Goal: Check status: Check status

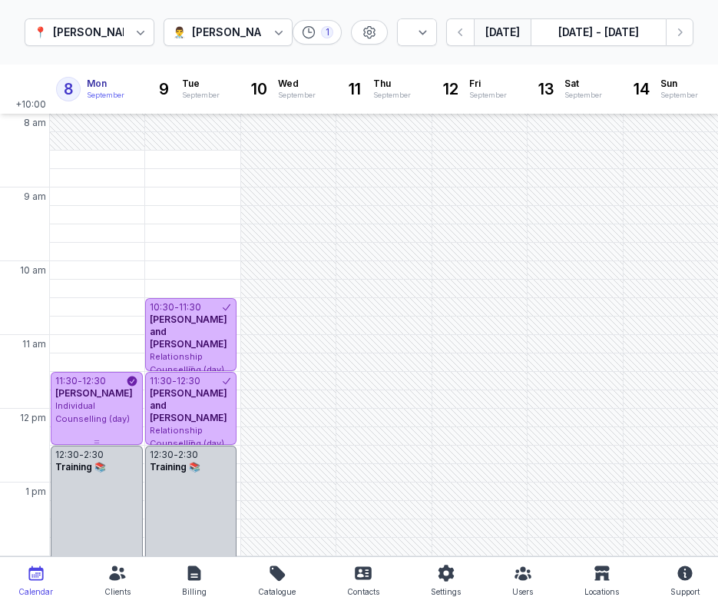
select select "week"
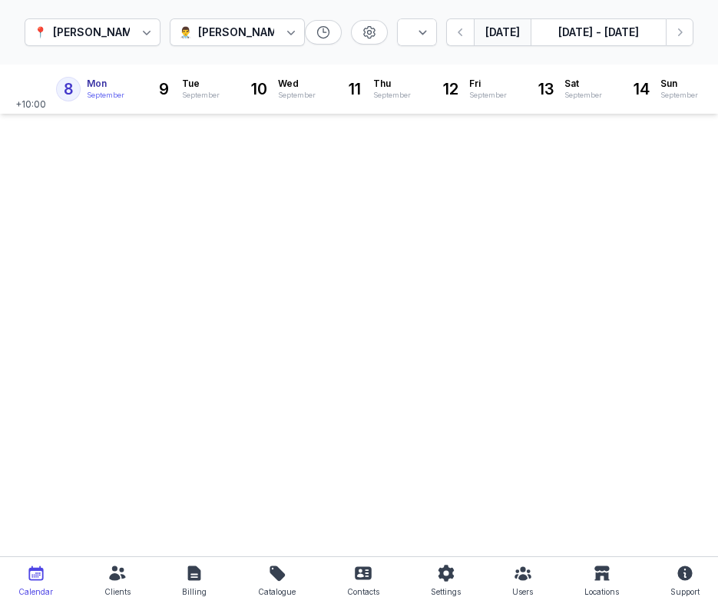
select select "week"
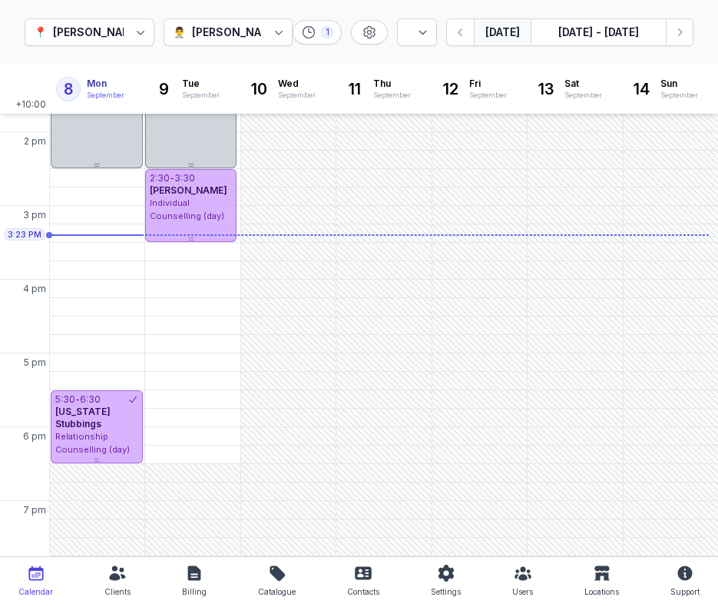
scroll to position [434, 0]
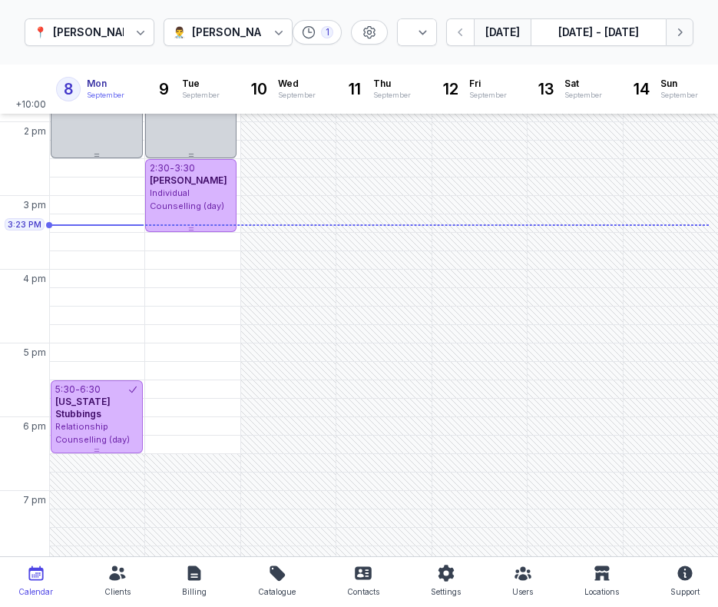
click at [685, 32] on icon "button" at bounding box center [679, 32] width 15 height 15
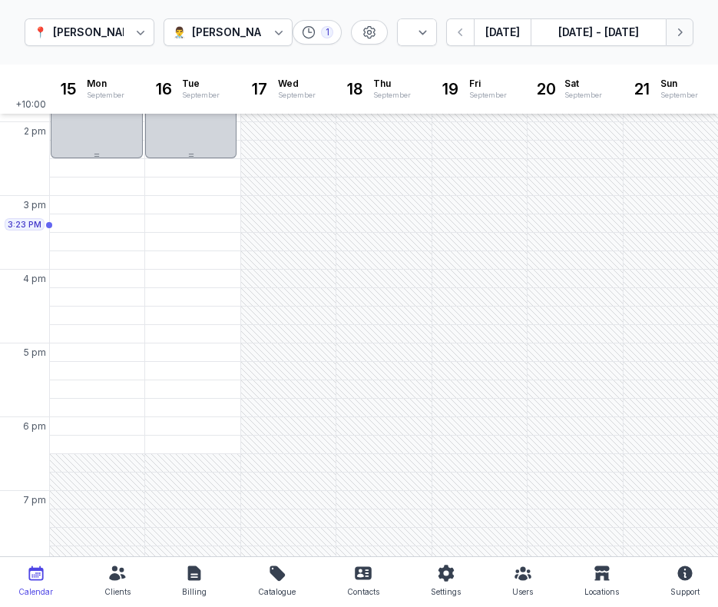
click at [678, 36] on icon "button" at bounding box center [679, 32] width 15 height 15
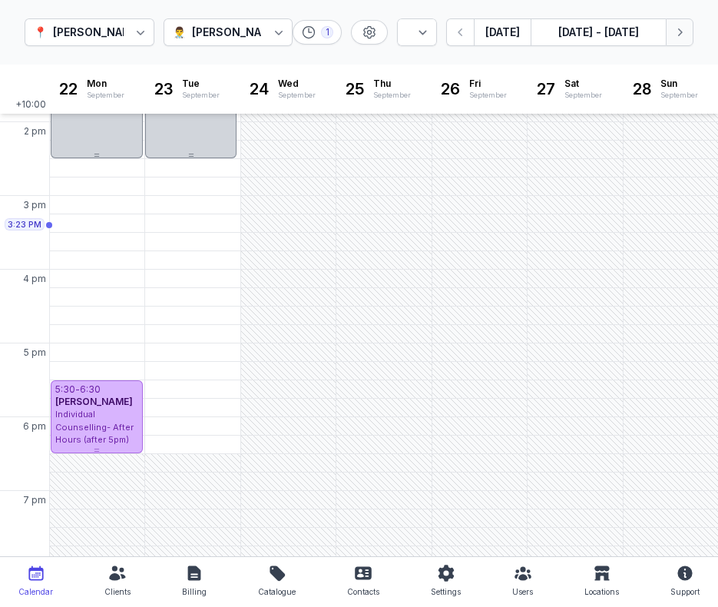
click at [669, 38] on button "Next week" at bounding box center [680, 32] width 28 height 28
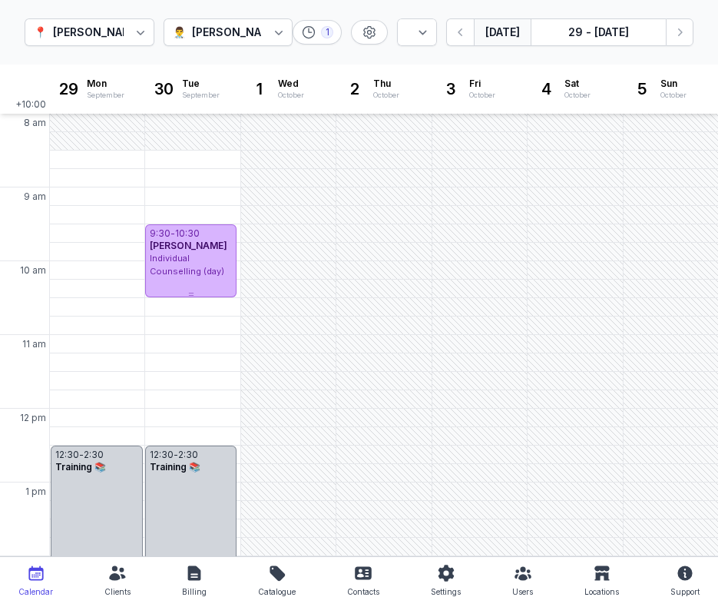
click at [505, 18] on button "[DATE]" at bounding box center [502, 32] width 57 height 28
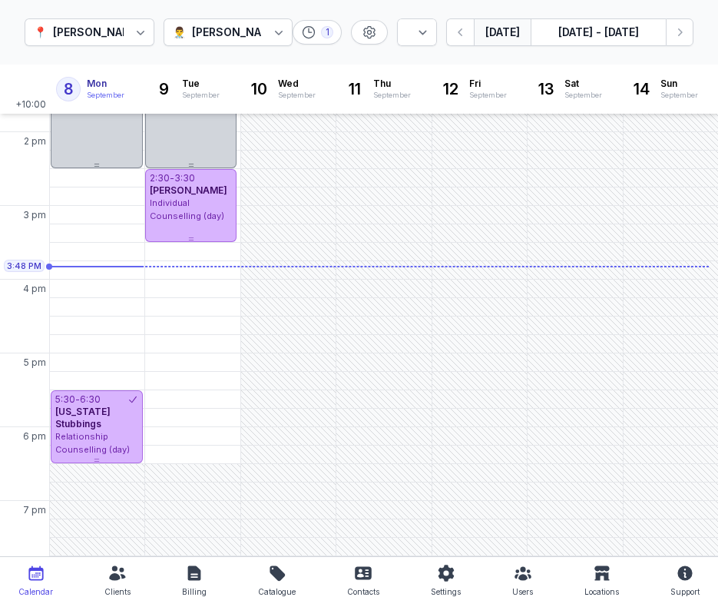
scroll to position [443, 0]
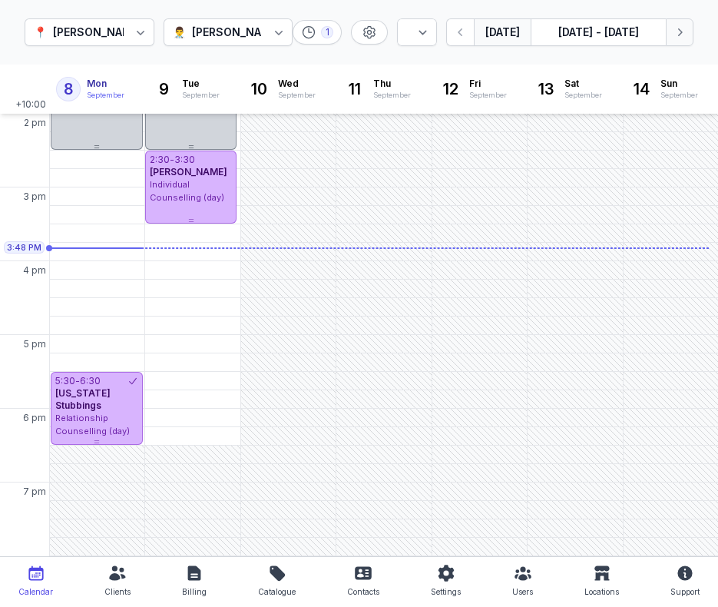
click at [689, 28] on button "Next week" at bounding box center [680, 32] width 28 height 28
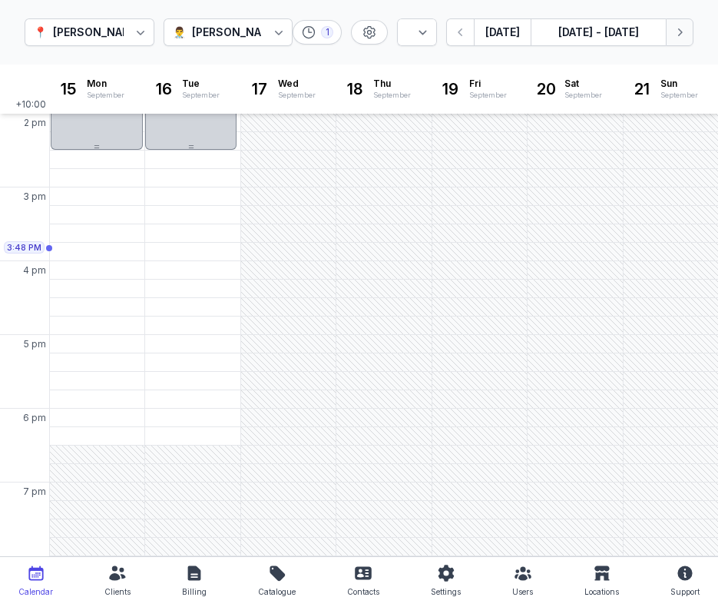
click at [689, 28] on button "Next week" at bounding box center [680, 32] width 28 height 28
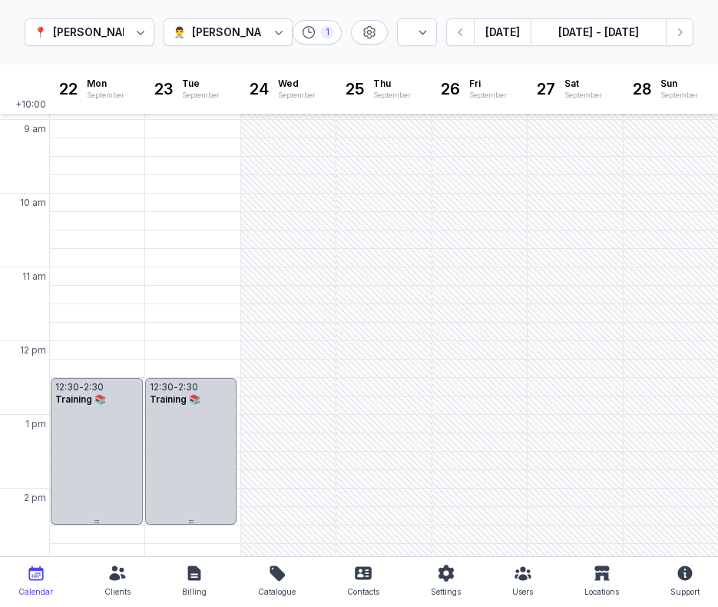
scroll to position [81, 0]
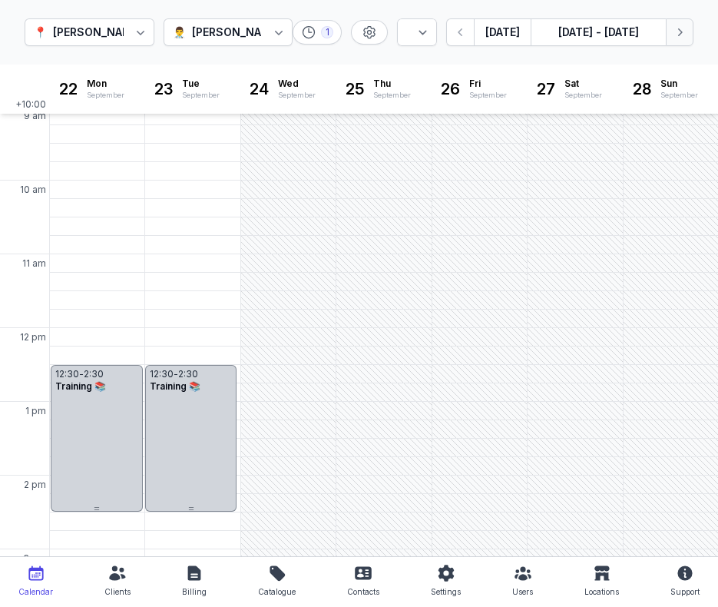
click at [688, 30] on button "Next week" at bounding box center [680, 32] width 28 height 28
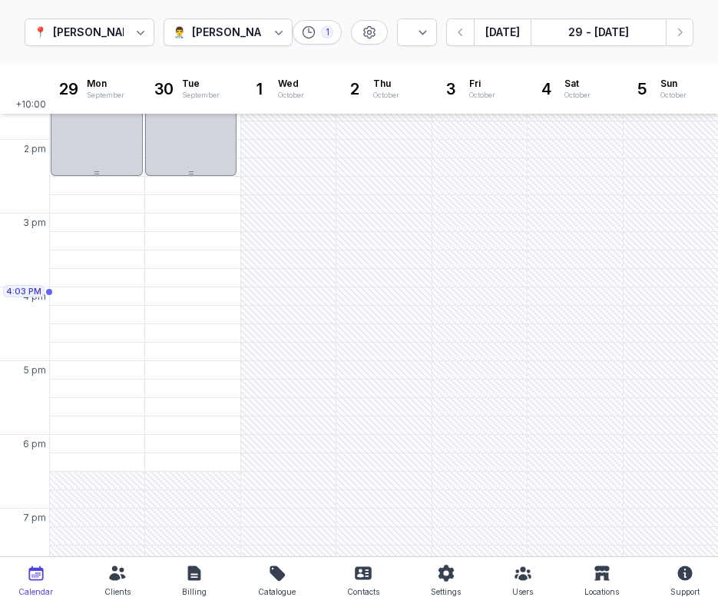
scroll to position [419, 0]
click at [519, 29] on button "[DATE]" at bounding box center [502, 32] width 57 height 28
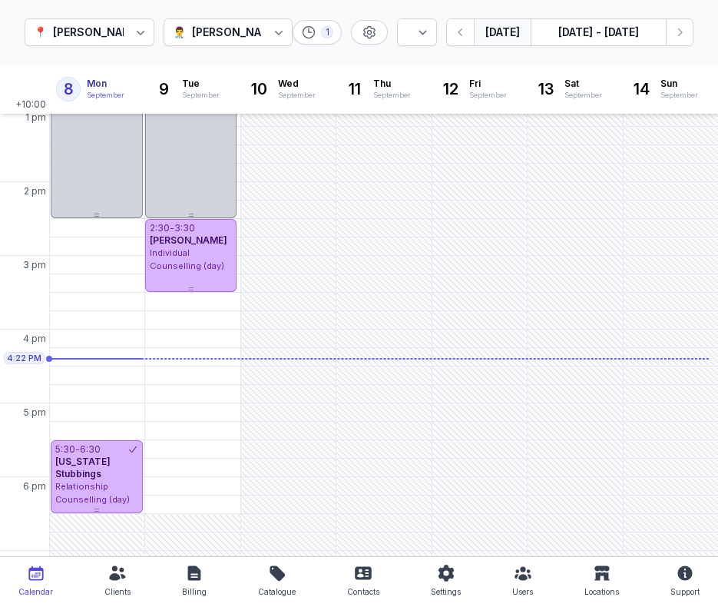
scroll to position [373, 0]
click at [677, 40] on button "Next week" at bounding box center [680, 32] width 28 height 28
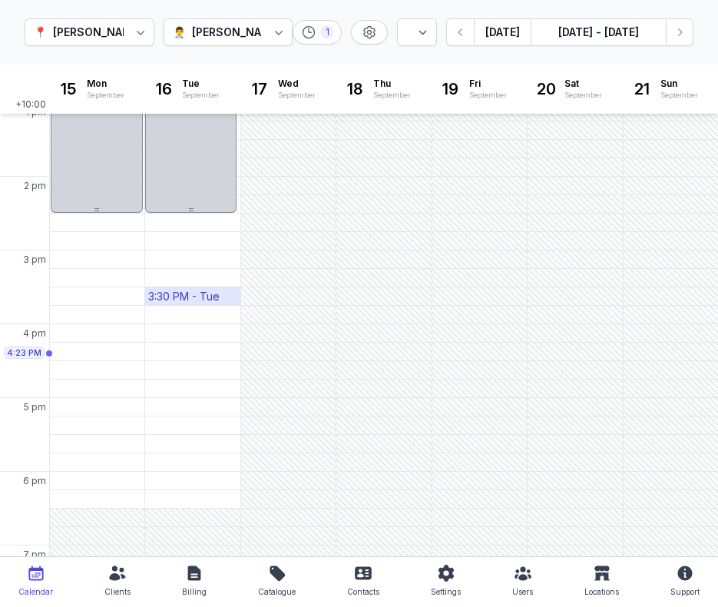
scroll to position [379, 0]
click at [465, 38] on icon "button" at bounding box center [460, 32] width 15 height 15
